Goal: Task Accomplishment & Management: Complete application form

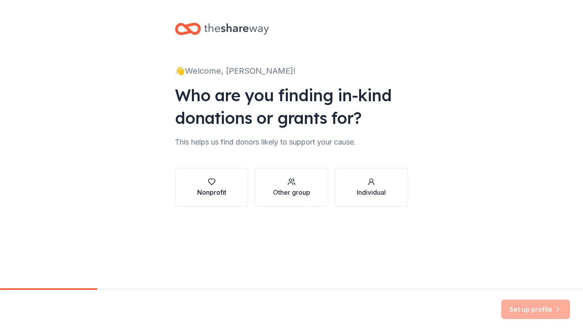
click at [235, 195] on button "Nonprofit" at bounding box center [211, 187] width 73 height 39
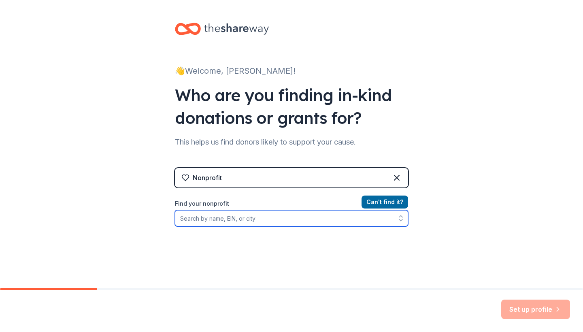
click at [317, 220] on input "Find your nonprofit" at bounding box center [291, 218] width 233 height 16
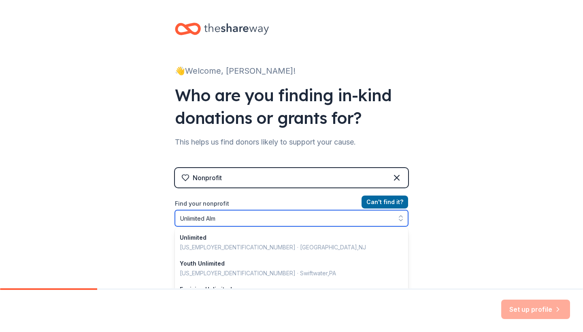
type input "Unlimited Alms"
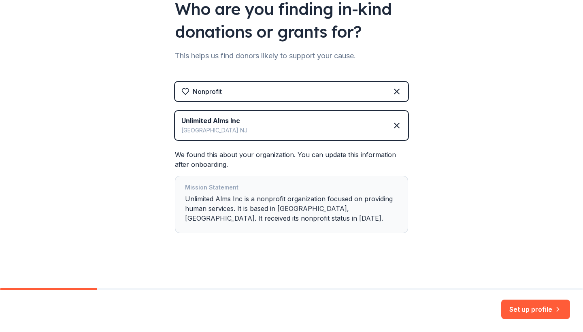
scroll to position [86, 0]
click at [508, 306] on button "Set up profile" at bounding box center [536, 309] width 69 height 19
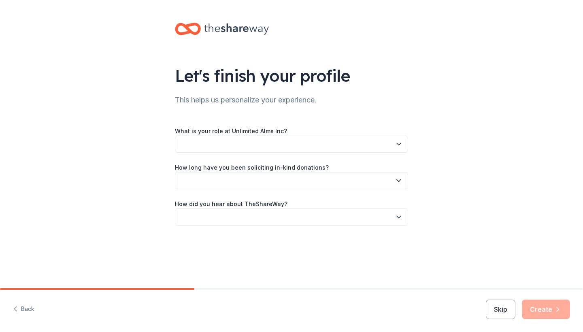
click at [396, 149] on button "button" at bounding box center [291, 144] width 233 height 17
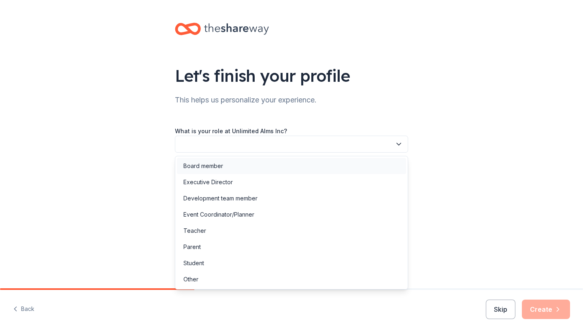
click at [321, 173] on div "Board member" at bounding box center [291, 166] width 229 height 16
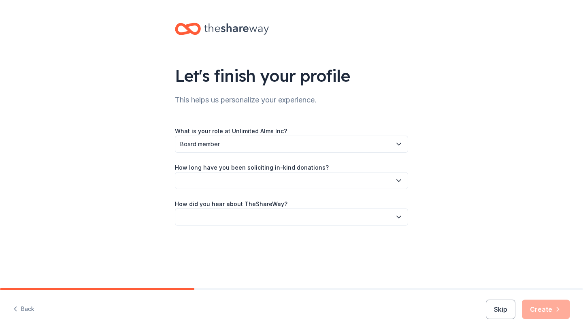
click at [319, 179] on button "button" at bounding box center [291, 180] width 233 height 17
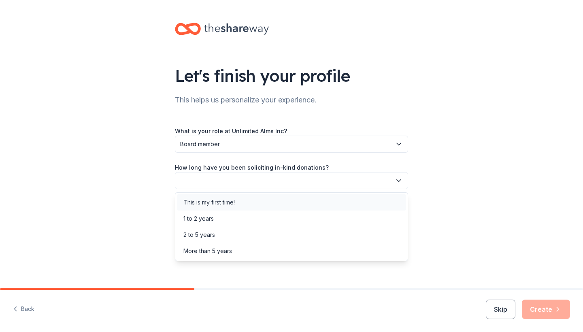
click at [308, 200] on div "This is my first time!" at bounding box center [291, 202] width 229 height 16
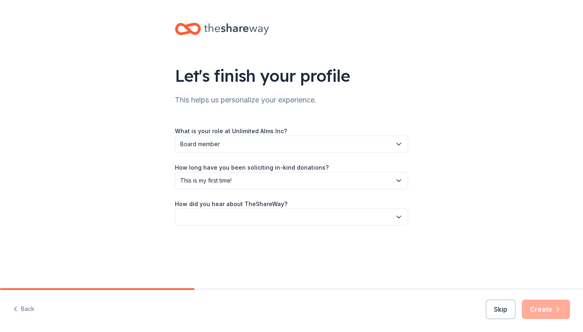
click at [310, 217] on button "button" at bounding box center [291, 217] width 233 height 17
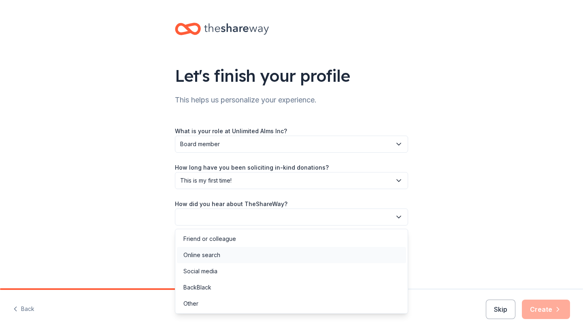
click at [305, 249] on div "Online search" at bounding box center [291, 255] width 229 height 16
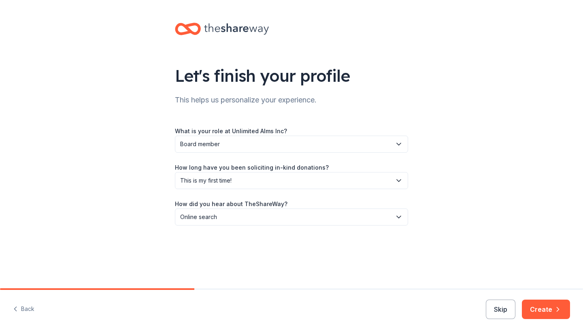
click at [305, 249] on div "Let's finish your profile This helps us personalize your experience. What is yo…" at bounding box center [291, 132] width 259 height 265
click at [547, 305] on button "Create" at bounding box center [546, 309] width 48 height 19
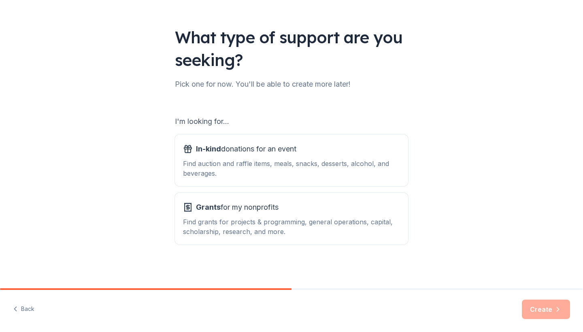
scroll to position [38, 0]
click at [406, 166] on button "In-kind donations for an event Find auction and raffle items, meals, snacks, de…" at bounding box center [291, 161] width 233 height 52
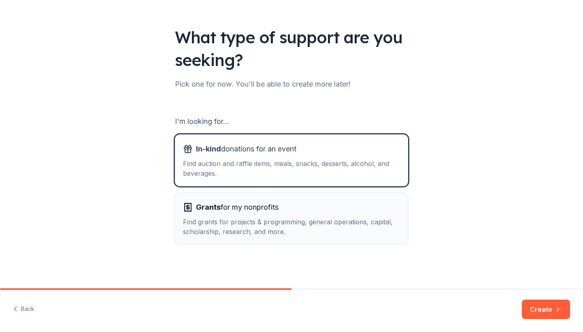
click at [391, 228] on div "Find grants for projects & programming, general operations, capital, scholarshi…" at bounding box center [291, 226] width 217 height 19
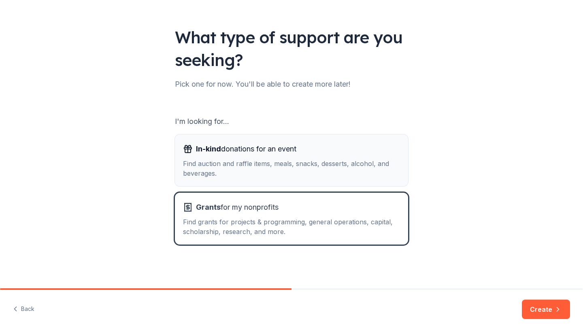
click at [377, 160] on div "Find auction and raffle items, meals, snacks, desserts, alcohol, and beverages." at bounding box center [291, 168] width 217 height 19
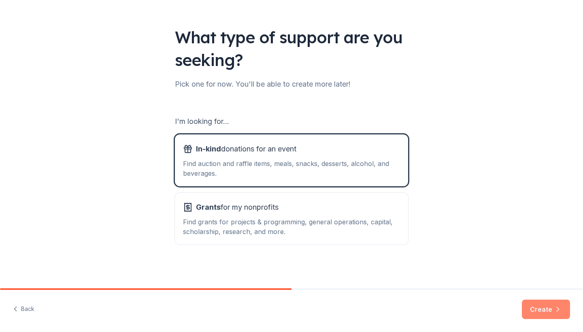
click at [539, 305] on button "Create" at bounding box center [546, 309] width 48 height 19
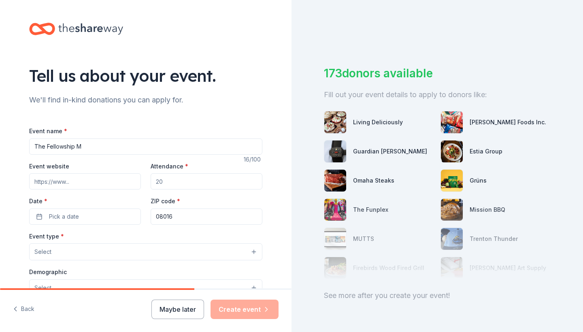
click at [46, 145] on input "The Fellowship M" at bounding box center [145, 147] width 233 height 16
click at [144, 152] on input "The International Fellowship M" at bounding box center [145, 147] width 233 height 16
type input "The International Fellowship Ministries Elevation Unleashed Conference"
click at [122, 182] on input "Event website" at bounding box center [85, 181] width 112 height 16
click at [126, 195] on div "Event website Attendance * Date * Pick a date ZIP code * 08016" at bounding box center [145, 193] width 233 height 64
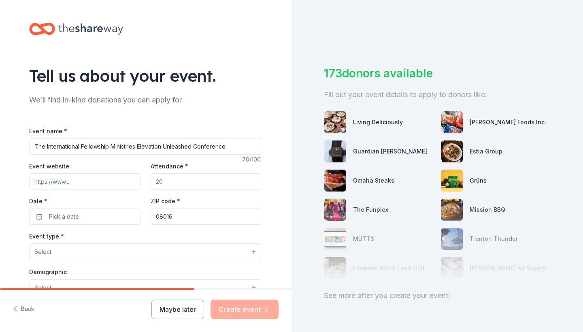
click at [209, 187] on input "Attendance *" at bounding box center [207, 181] width 112 height 16
type input "50"
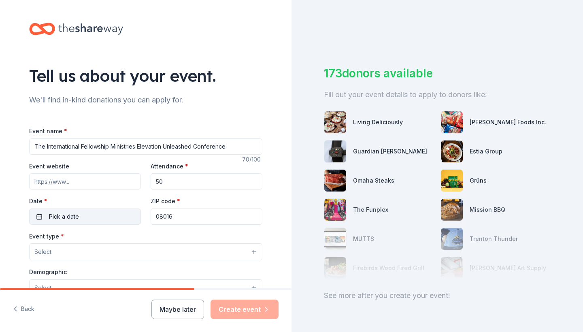
click at [105, 216] on button "Pick a date" at bounding box center [85, 217] width 112 height 16
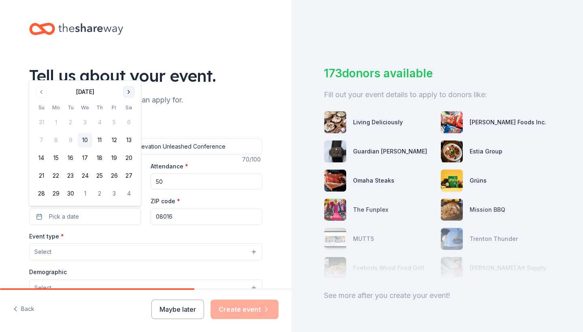
click at [127, 89] on button "Go to next month" at bounding box center [128, 91] width 11 height 11
click at [100, 119] on button "2" at bounding box center [99, 122] width 15 height 15
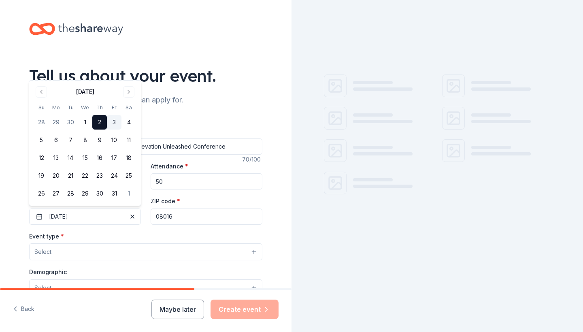
click at [111, 120] on button "3" at bounding box center [114, 122] width 15 height 15
click at [127, 126] on button "4" at bounding box center [129, 122] width 15 height 15
click at [115, 123] on button "3" at bounding box center [114, 122] width 15 height 15
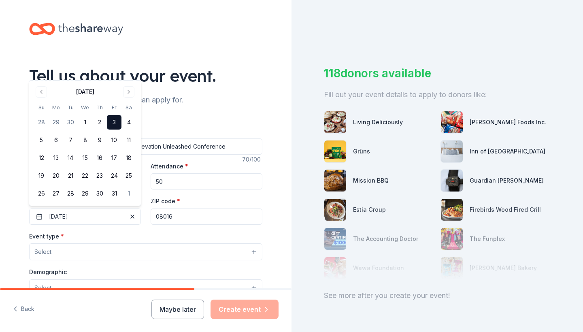
click at [203, 123] on div "Event name * The International Fellowship Ministries Elevation Unleashed Confer…" at bounding box center [145, 306] width 233 height 387
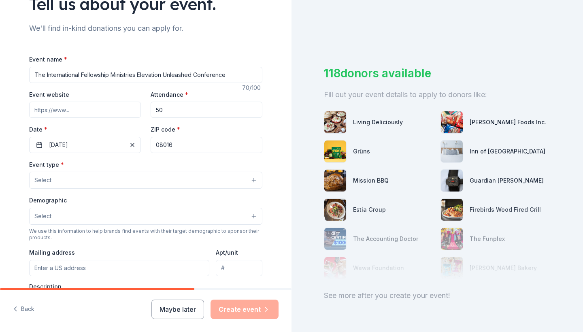
scroll to position [76, 0]
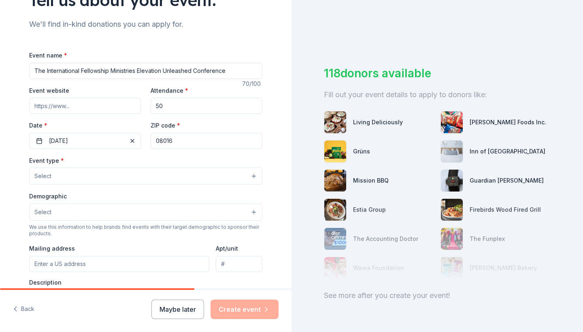
click at [180, 179] on button "Select" at bounding box center [145, 176] width 233 height 17
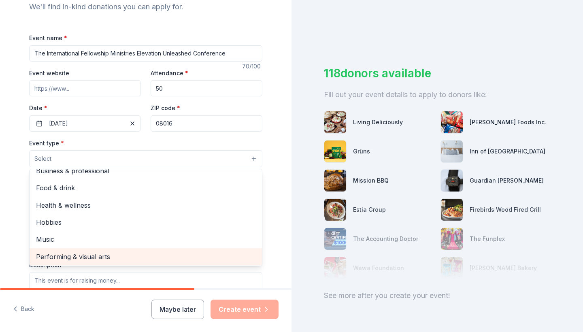
scroll to position [92, 0]
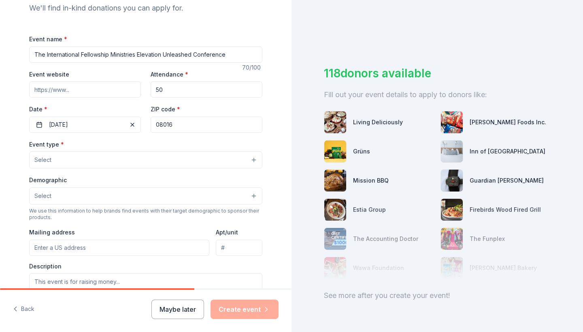
click at [252, 160] on button "Select" at bounding box center [145, 160] width 233 height 17
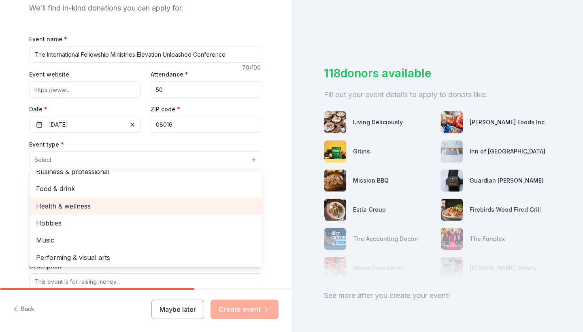
scroll to position [26, 0]
click at [128, 201] on span "Health & wellness" at bounding box center [146, 206] width 220 height 11
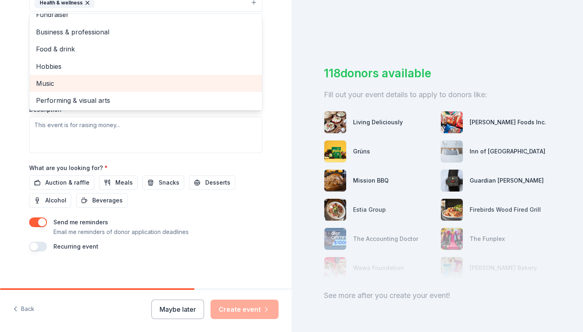
scroll to position [9, 0]
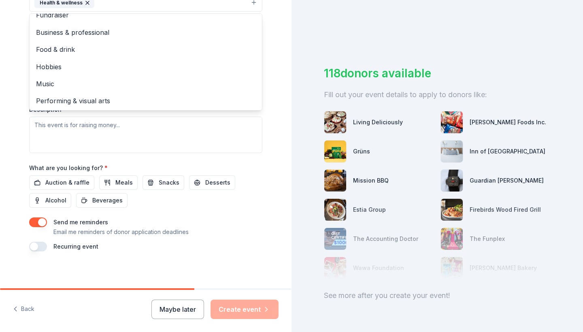
click at [268, 110] on div "Tell us about your event. We'll find in-kind donations you can apply for. Event…" at bounding box center [145, 20] width 259 height 540
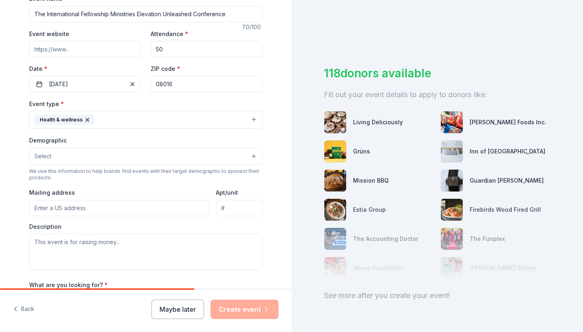
scroll to position [130, 0]
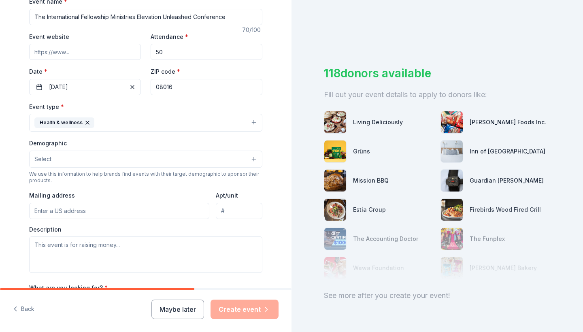
click at [175, 163] on button "Select" at bounding box center [145, 159] width 233 height 17
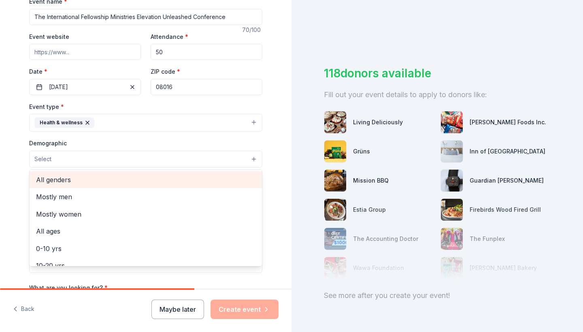
click at [168, 177] on span "All genders" at bounding box center [146, 180] width 220 height 11
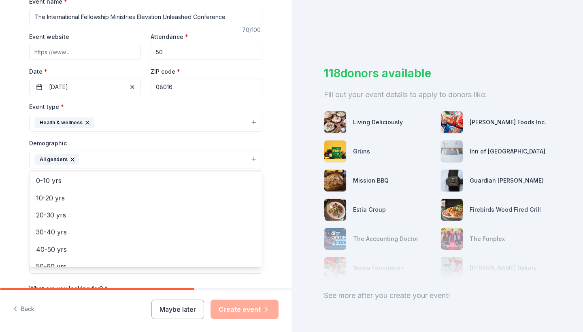
scroll to position [53, 0]
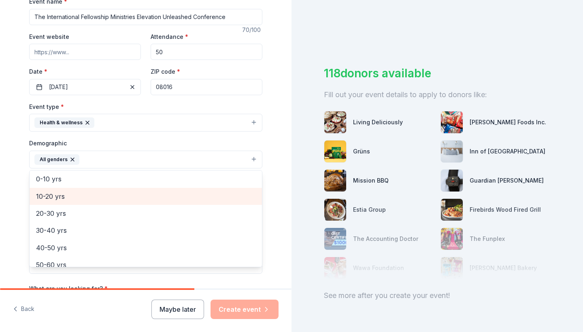
click at [162, 201] on div "10-20 yrs" at bounding box center [146, 196] width 233 height 17
click at [164, 202] on div "20-30 yrs" at bounding box center [146, 196] width 233 height 17
click at [164, 202] on div "30-40 yrs" at bounding box center [146, 196] width 233 height 17
click at [164, 202] on div "40-50 yrs" at bounding box center [146, 196] width 233 height 17
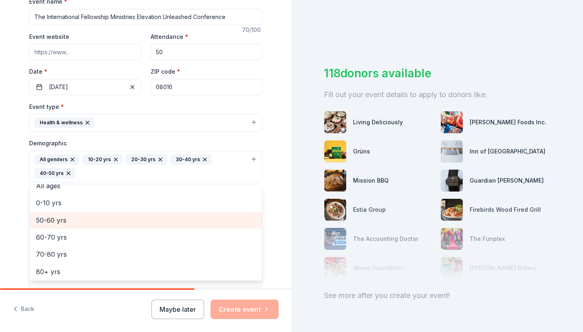
click at [164, 215] on span "50-60 yrs" at bounding box center [146, 220] width 220 height 11
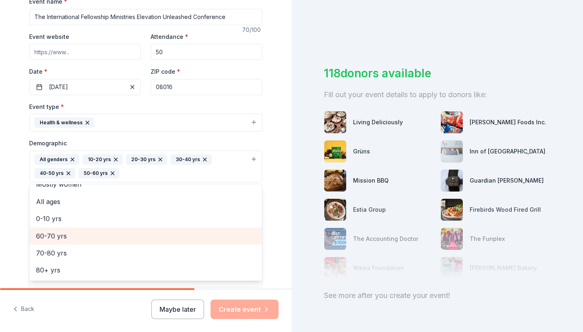
scroll to position [26, 0]
click at [161, 234] on span "60-70 yrs" at bounding box center [146, 237] width 220 height 11
click at [160, 239] on span "0-10 yrs" at bounding box center [146, 237] width 220 height 11
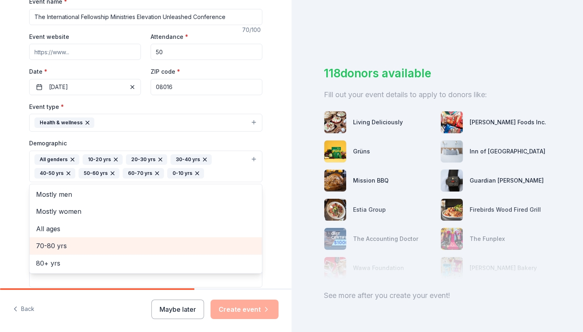
scroll to position [0, 0]
click at [160, 241] on span "70-80 yrs" at bounding box center [146, 246] width 220 height 11
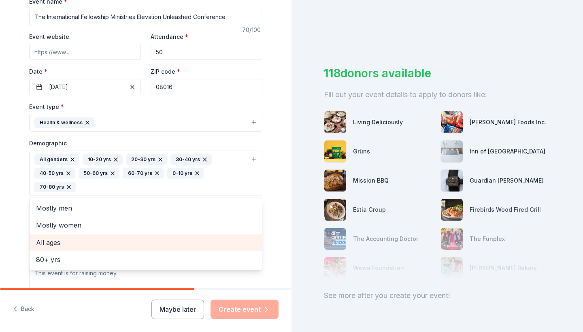
click at [144, 237] on span "All ages" at bounding box center [146, 242] width 220 height 11
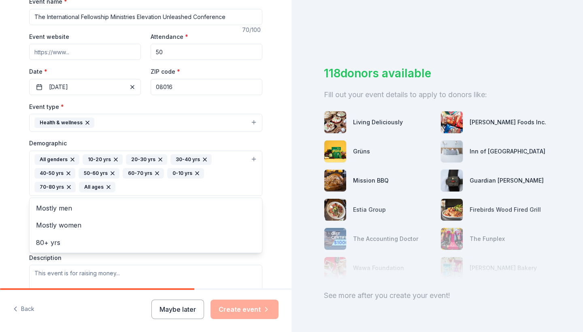
click at [71, 186] on icon "button" at bounding box center [68, 187] width 3 height 3
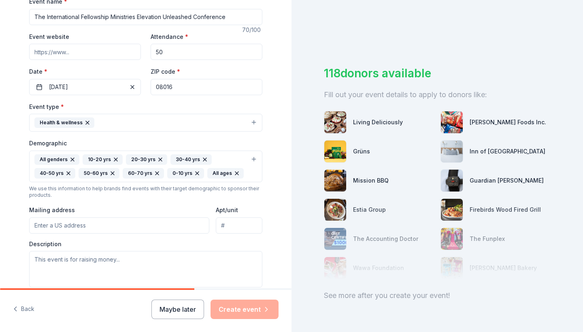
click at [197, 171] on icon "button" at bounding box center [197, 173] width 6 height 6
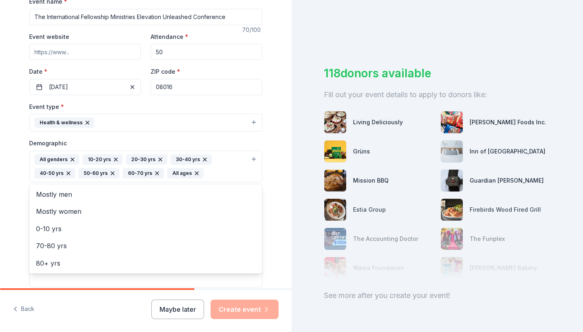
click at [202, 159] on icon "button" at bounding box center [205, 159] width 6 height 6
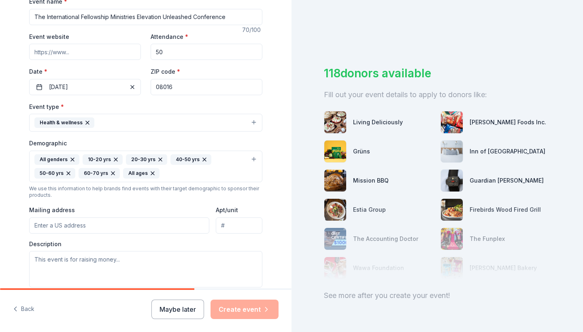
click at [158, 156] on icon "button" at bounding box center [160, 159] width 6 height 6
click at [115, 158] on icon "button" at bounding box center [115, 159] width 3 height 3
click at [115, 157] on icon "button" at bounding box center [116, 159] width 6 height 6
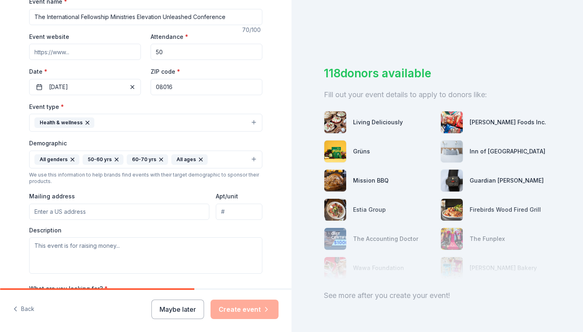
click at [115, 157] on icon "button" at bounding box center [116, 159] width 6 height 6
click at [115, 157] on icon "button" at bounding box center [117, 159] width 6 height 6
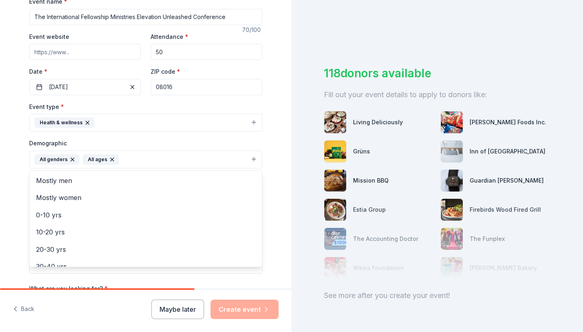
click at [281, 205] on div "Tell us about your event. We'll find in-kind donations you can apply for. Event…" at bounding box center [146, 140] width 292 height 541
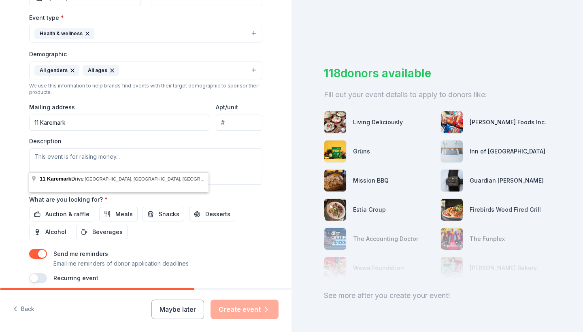
scroll to position [221, 0]
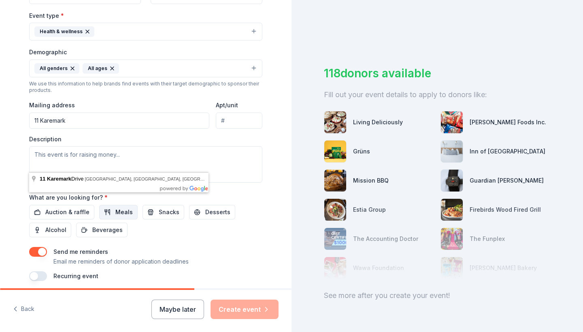
click at [121, 214] on span "Meals" at bounding box center [123, 212] width 17 height 10
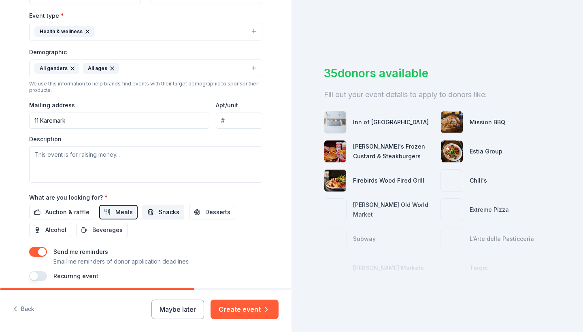
click at [159, 214] on span "Snacks" at bounding box center [169, 212] width 21 height 10
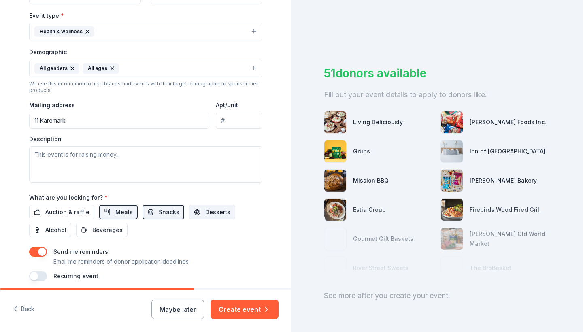
click at [195, 215] on button "Desserts" at bounding box center [212, 212] width 46 height 15
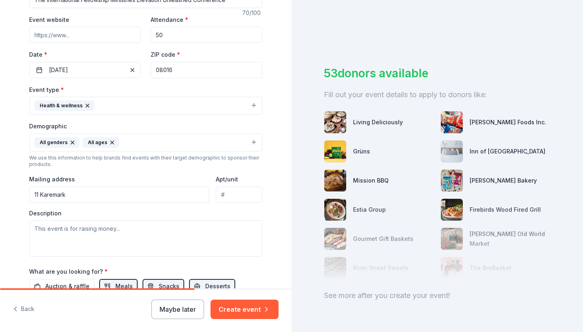
scroll to position [146, 0]
click at [187, 192] on input "11 Karemark" at bounding box center [119, 196] width 180 height 16
type input "[STREET_ADDRESS]"
click at [182, 214] on div "Description" at bounding box center [145, 234] width 233 height 48
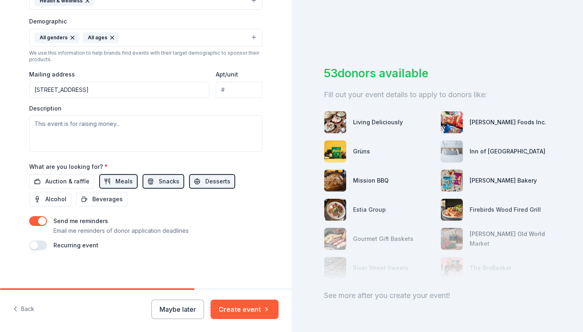
scroll to position [250, 0]
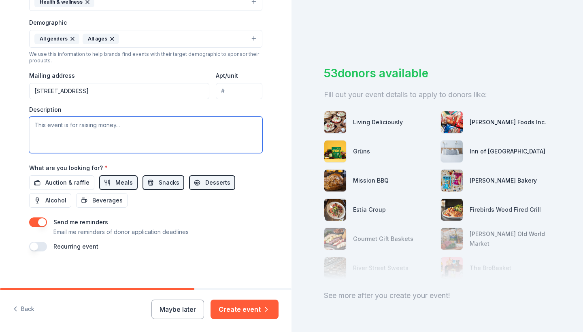
click at [132, 126] on textarea at bounding box center [145, 135] width 233 height 36
paste textarea "Loremipsu Dolo, Sit. am c adipi-elitse doeiusmod temporincidi utlabor etd mag-a…"
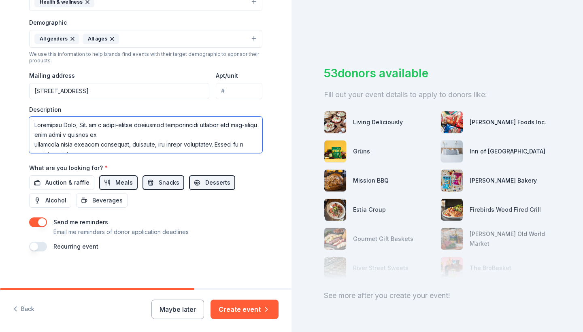
scroll to position [272, 0]
click at [32, 146] on textarea at bounding box center [145, 135] width 233 height 36
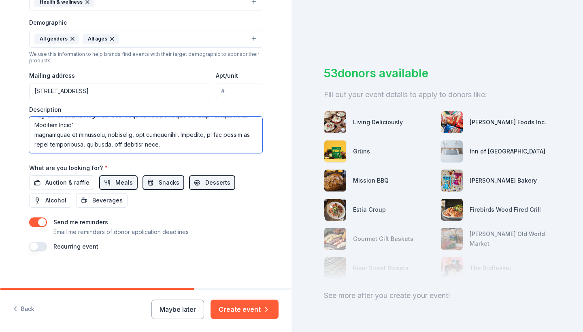
scroll to position [263, 0]
click at [33, 135] on textarea at bounding box center [145, 135] width 233 height 36
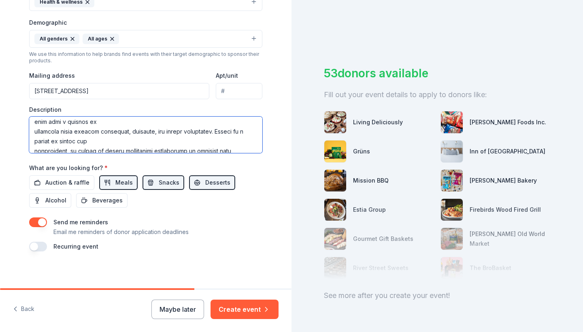
click at [35, 131] on textarea at bounding box center [145, 135] width 233 height 36
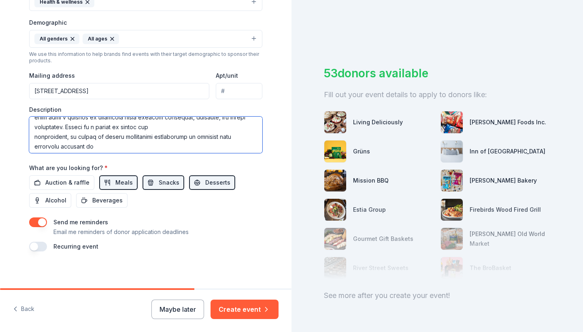
scroll to position [19, 0]
click at [35, 135] on textarea at bounding box center [145, 135] width 233 height 36
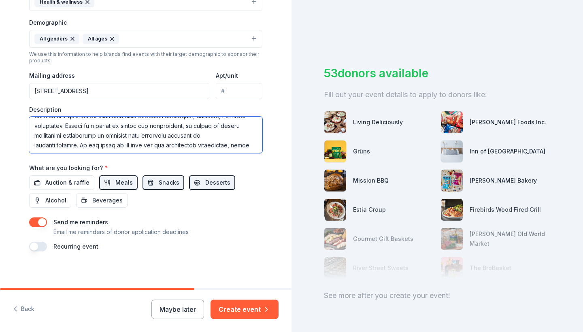
scroll to position [0, 0]
type textarea "Loremipsu Dolo, Sit. am c adipi-elitse doeiusmod temporincidi utlabor etd mag-a…"
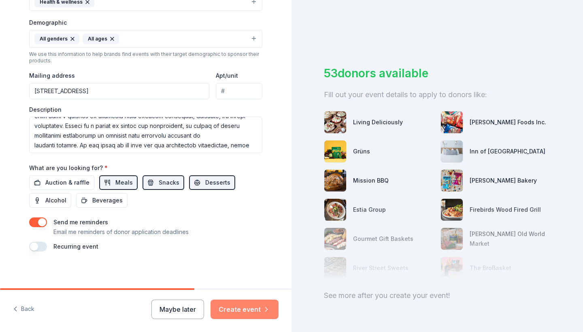
click at [238, 301] on button "Create event" at bounding box center [245, 309] width 68 height 19
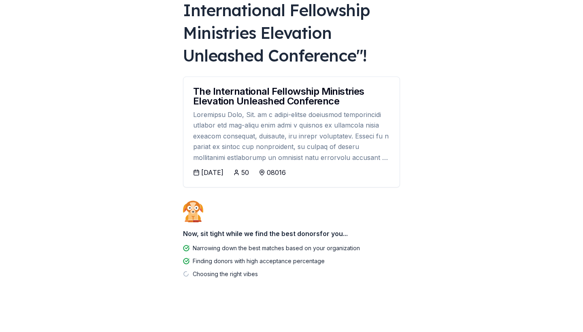
scroll to position [75, 0]
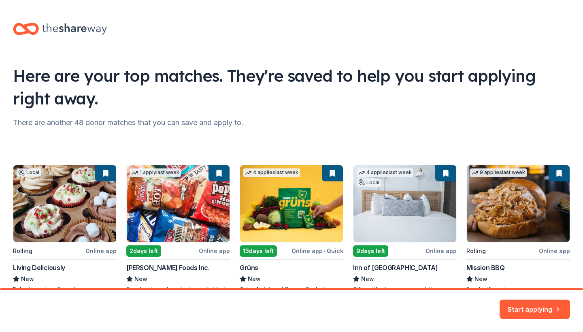
click at [216, 173] on div "Local Rolling Online app Living Deliciously New Baked goods, gift cards 1 apply…" at bounding box center [292, 219] width 558 height 166
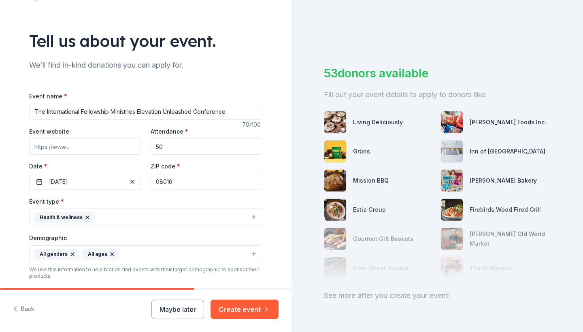
scroll to position [36, 0]
click at [162, 182] on input "08016" at bounding box center [207, 181] width 112 height 16
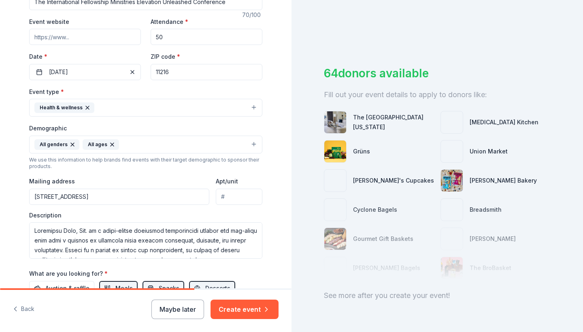
scroll to position [119, 0]
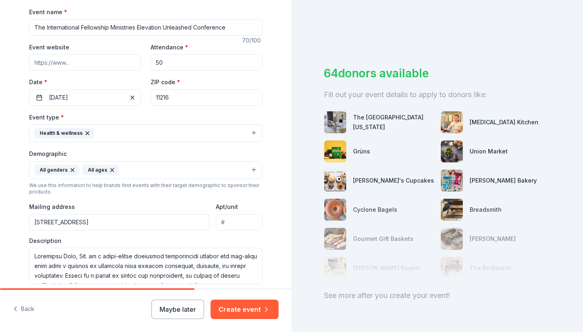
type input "11216"
click at [160, 112] on div "Event type * Health & wellness" at bounding box center [145, 127] width 233 height 30
click at [177, 113] on div "Event type * Health & wellness" at bounding box center [145, 127] width 233 height 30
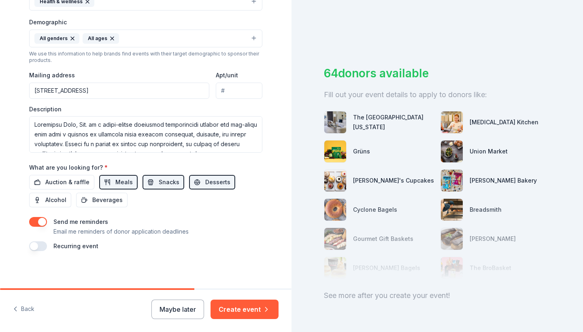
scroll to position [250, 0]
click at [187, 202] on div "Auction & raffle Meals Snacks Desserts Alcohol Beverages" at bounding box center [145, 191] width 233 height 32
click at [266, 308] on icon "button" at bounding box center [267, 310] width 8 height 8
click at [266, 308] on div "Maybe later Create event" at bounding box center [215, 309] width 127 height 19
click at [265, 212] on div "Tell us about your event. We'll find in-kind donations you can apply for. Event…" at bounding box center [145, 20] width 259 height 541
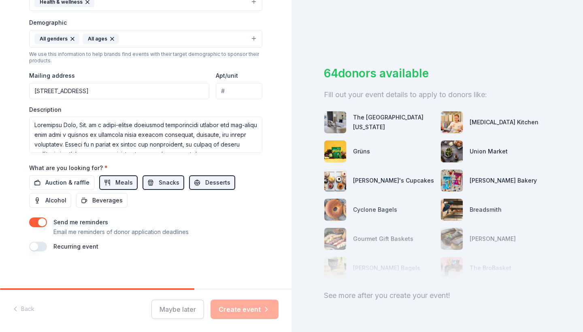
click at [236, 306] on div "Maybe later Create event" at bounding box center [215, 309] width 127 height 19
click at [240, 323] on div "Back Maybe later Create event" at bounding box center [146, 311] width 292 height 42
click at [240, 316] on div "Maybe later Create event" at bounding box center [215, 309] width 127 height 19
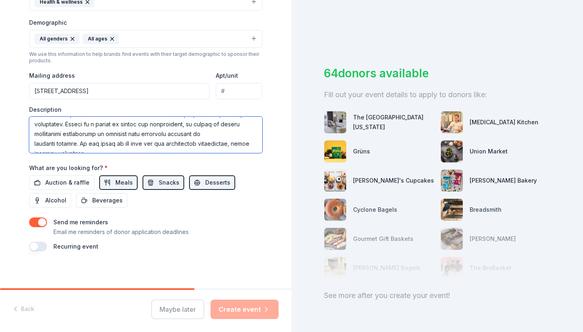
scroll to position [0, 0]
drag, startPoint x: 176, startPoint y: 141, endPoint x: 54, endPoint y: 92, distance: 131.5
click at [54, 92] on div "Event type * Health & wellness Demographic All genders All ages We use this inf…" at bounding box center [145, 67] width 233 height 172
click at [135, 137] on textarea at bounding box center [145, 135] width 233 height 36
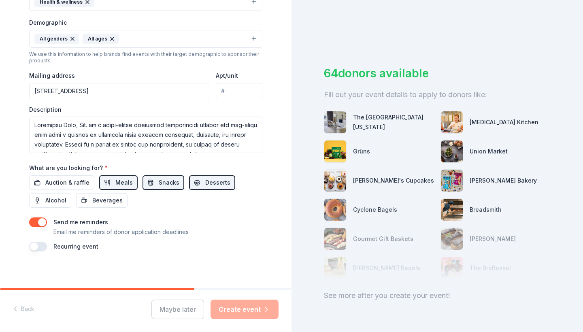
click at [197, 109] on div "Description" at bounding box center [145, 130] width 233 height 48
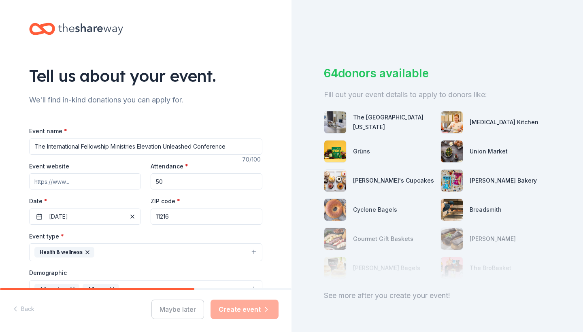
click at [235, 303] on div "Maybe later Create event" at bounding box center [215, 309] width 127 height 19
click at [186, 308] on div "Maybe later Create event" at bounding box center [215, 309] width 127 height 19
click at [24, 305] on div "Back Maybe later Create event" at bounding box center [146, 311] width 292 height 42
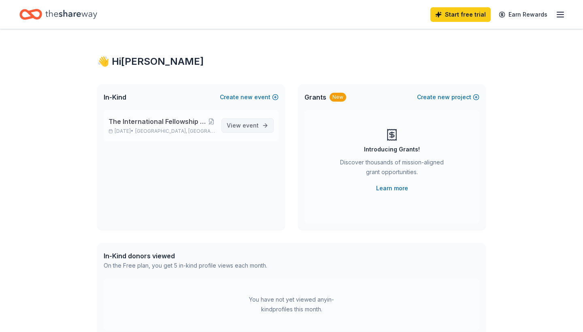
click at [231, 128] on span "View event" at bounding box center [243, 126] width 32 height 10
click at [213, 124] on button at bounding box center [211, 121] width 7 height 6
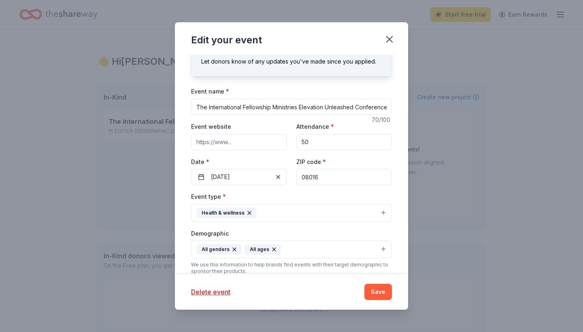
scroll to position [19, 0]
click at [323, 176] on input "08016" at bounding box center [345, 176] width 96 height 16
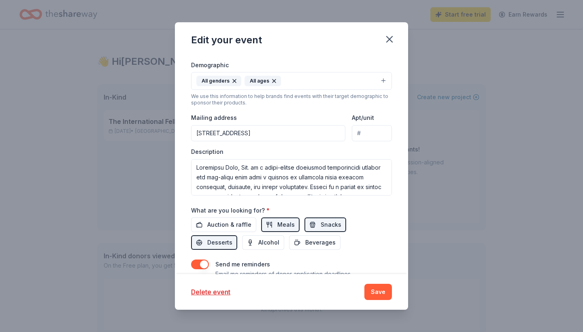
scroll to position [190, 0]
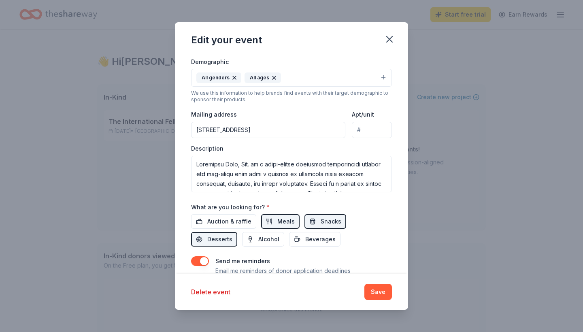
type input "11216"
click at [329, 131] on input "[STREET_ADDRESS]" at bounding box center [268, 130] width 154 height 16
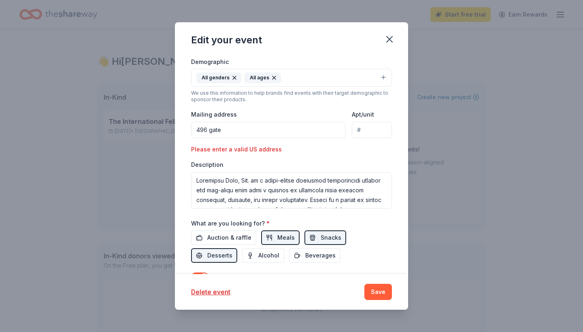
click at [318, 130] on input "496 gate" at bounding box center [268, 130] width 154 height 16
click at [303, 129] on input "496 gate" at bounding box center [268, 130] width 154 height 16
click at [237, 127] on input "496 gates" at bounding box center [268, 130] width 154 height 16
click at [308, 130] on input "496 gates avenue brookl" at bounding box center [268, 130] width 154 height 16
click at [323, 157] on div "Event type * Health & wellness Demographic All genders All ages We use this inf…" at bounding box center [291, 114] width 201 height 188
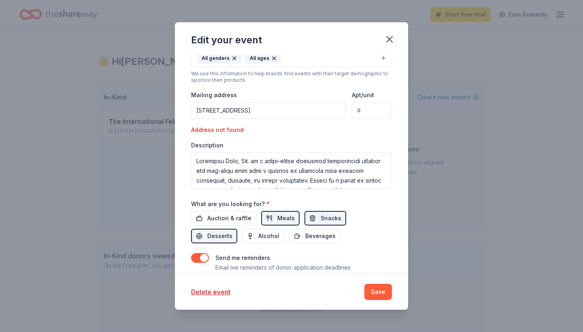
scroll to position [218, 0]
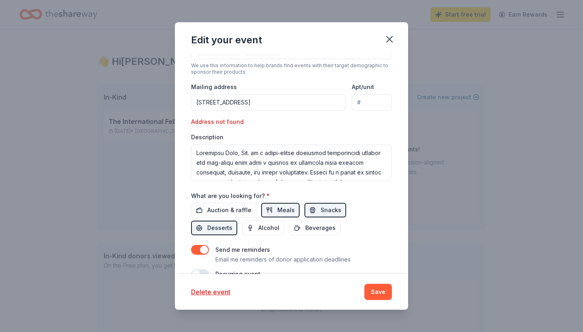
click at [232, 125] on div "Address not found" at bounding box center [239, 122] width 96 height 10
click at [231, 105] on input "496 gates avenue Brooklyn, ny" at bounding box center [268, 102] width 154 height 16
click at [225, 98] on input "496 gates avenue Brooklyn, ny" at bounding box center [268, 102] width 154 height 16
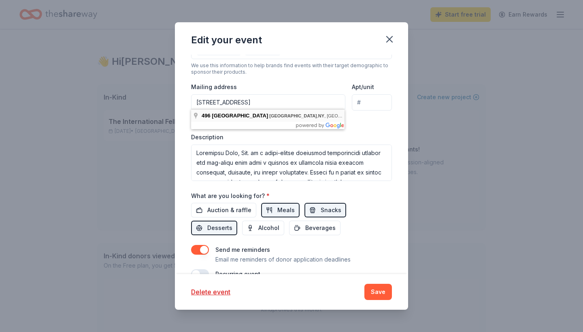
type input "496 gates avenue Brooklyn, ny"
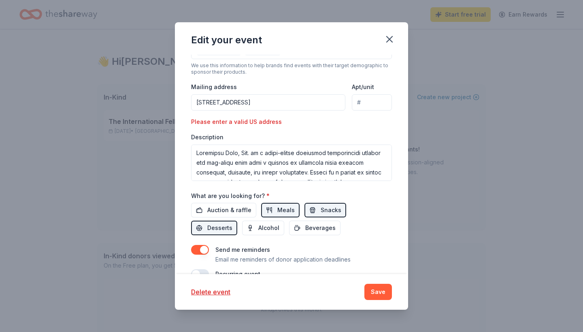
click at [220, 105] on input "496 gates avenue Brooklyn, ny" at bounding box center [268, 102] width 154 height 16
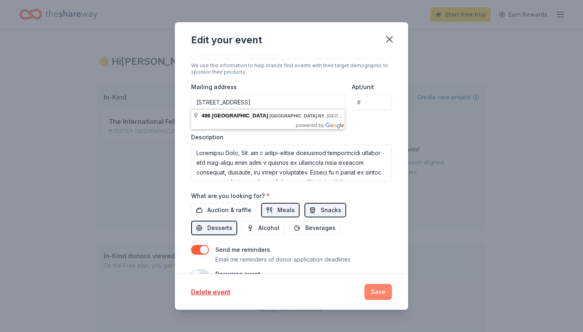
click at [387, 290] on button "Save" at bounding box center [379, 292] width 28 height 16
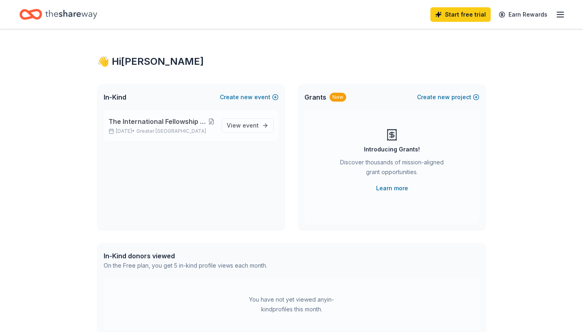
click at [214, 122] on button at bounding box center [211, 121] width 7 height 6
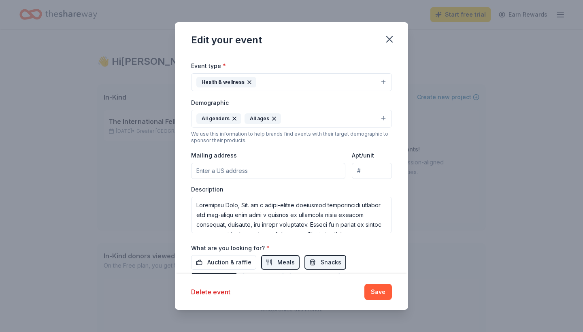
scroll to position [159, 0]
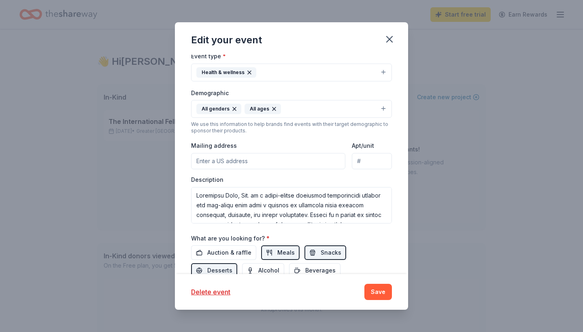
click at [250, 160] on input "Mailing address" at bounding box center [268, 161] width 154 height 16
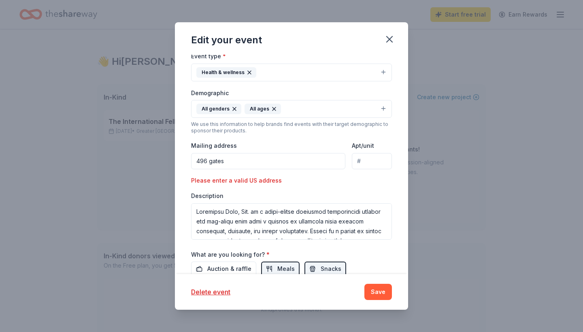
click at [332, 165] on input "496 gates" at bounding box center [268, 161] width 154 height 16
click at [234, 155] on input "496 gates" at bounding box center [268, 161] width 154 height 16
click at [221, 167] on input "496 gates" at bounding box center [268, 161] width 154 height 16
click at [222, 161] on input "496 gates" at bounding box center [268, 161] width 154 height 16
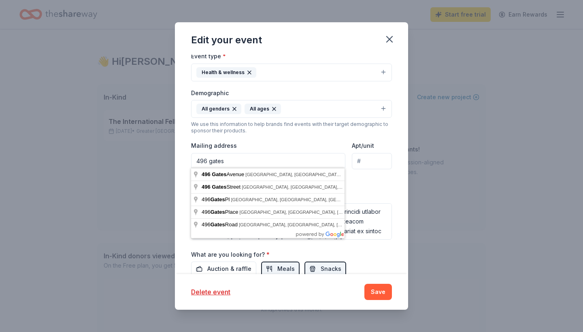
click at [222, 161] on input "496 gates" at bounding box center [268, 161] width 154 height 16
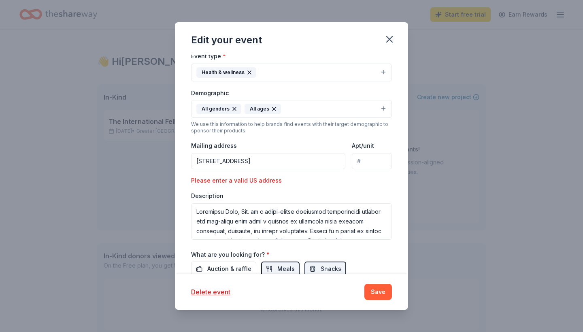
type input "496 Gates"
click at [295, 187] on div "Event type * Health & wellness Demographic All genders All ages We use this inf…" at bounding box center [291, 145] width 201 height 188
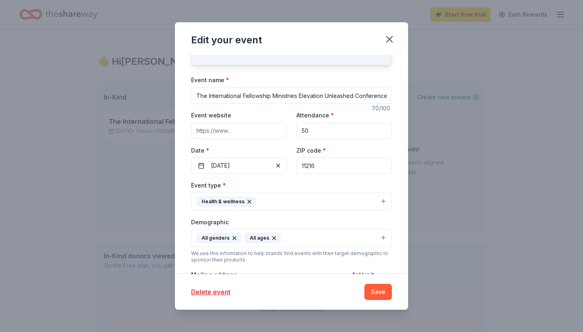
scroll to position [33, 0]
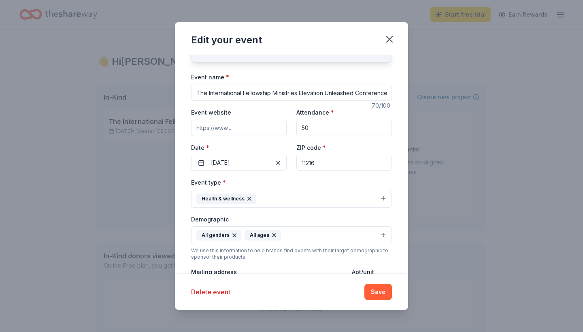
click at [318, 161] on input "11216" at bounding box center [345, 163] width 96 height 16
click at [322, 183] on div "Event type * Health & wellness" at bounding box center [291, 192] width 201 height 30
click at [386, 294] on button "Save" at bounding box center [379, 292] width 28 height 16
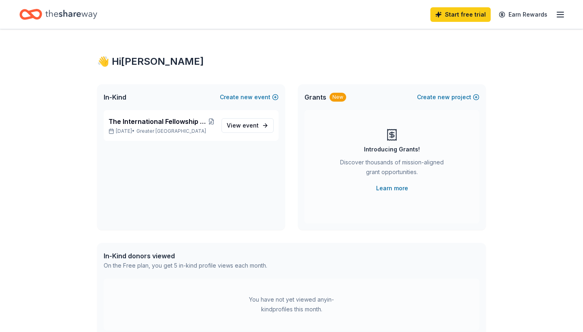
click at [190, 170] on div "The International Fellowship Ministries Elevation Unleashed Conference Oct 03, …" at bounding box center [191, 170] width 188 height 120
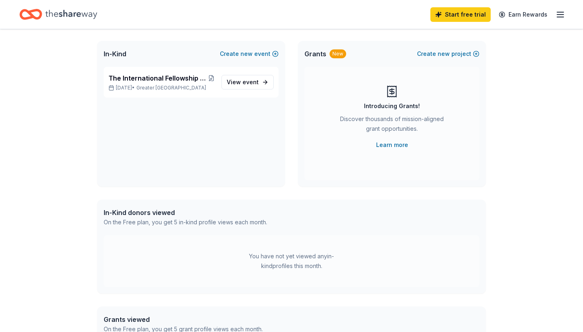
scroll to position [44, 0]
click at [259, 81] on span "event" at bounding box center [251, 81] width 16 height 7
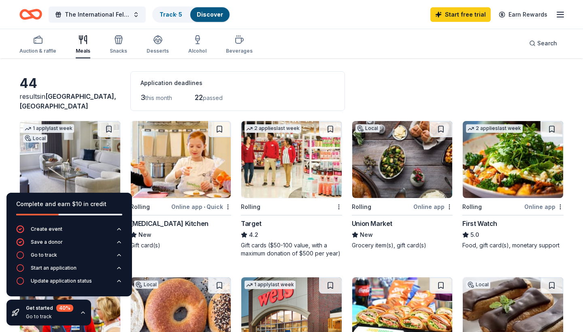
scroll to position [30, 0]
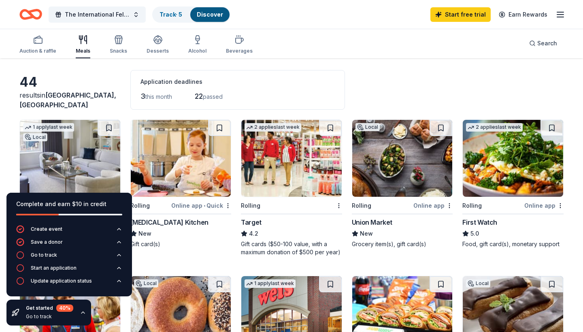
click at [80, 314] on icon "button" at bounding box center [83, 313] width 6 height 6
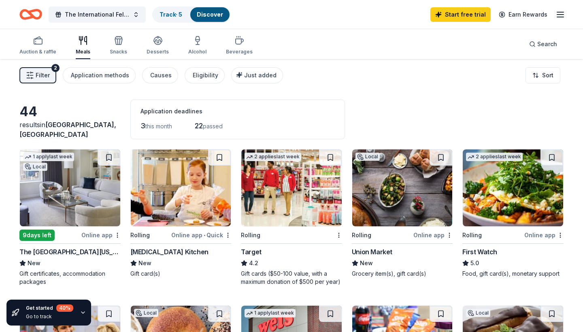
scroll to position [0, 0]
click at [367, 74] on div "Filter 2 Application methods Causes Eligibility Just added Sort" at bounding box center [291, 75] width 583 height 32
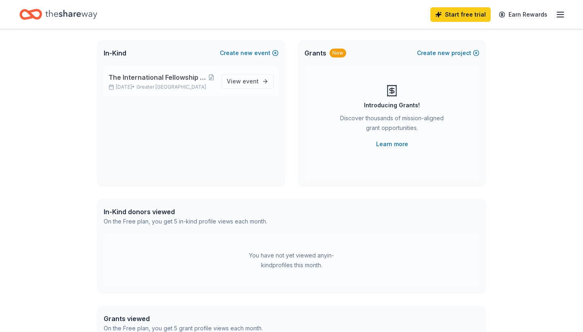
click at [141, 86] on p "Oct 03, 2025 • Greater NYC" at bounding box center [162, 87] width 107 height 6
